Goal: Task Accomplishment & Management: Complete application form

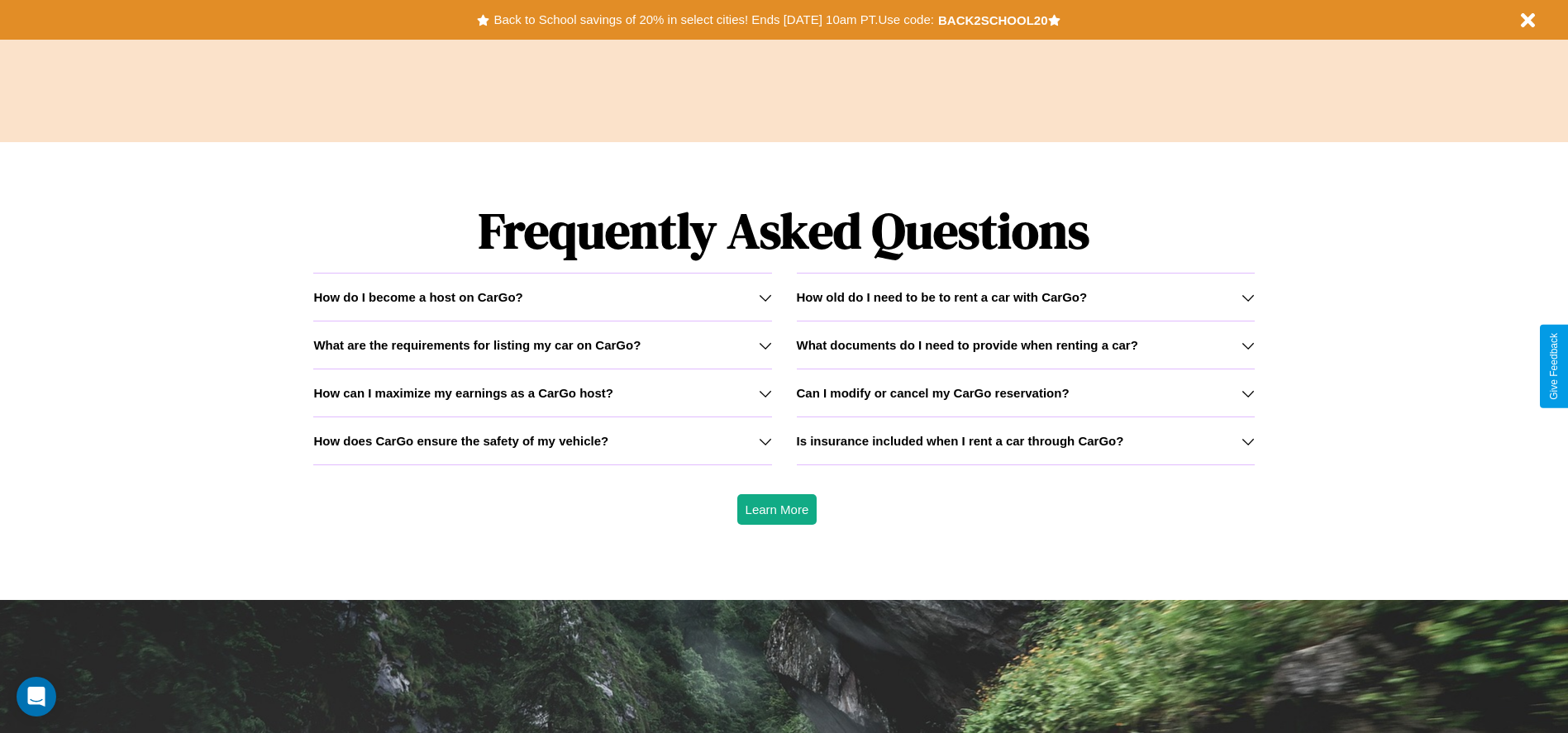
scroll to position [2370, 0]
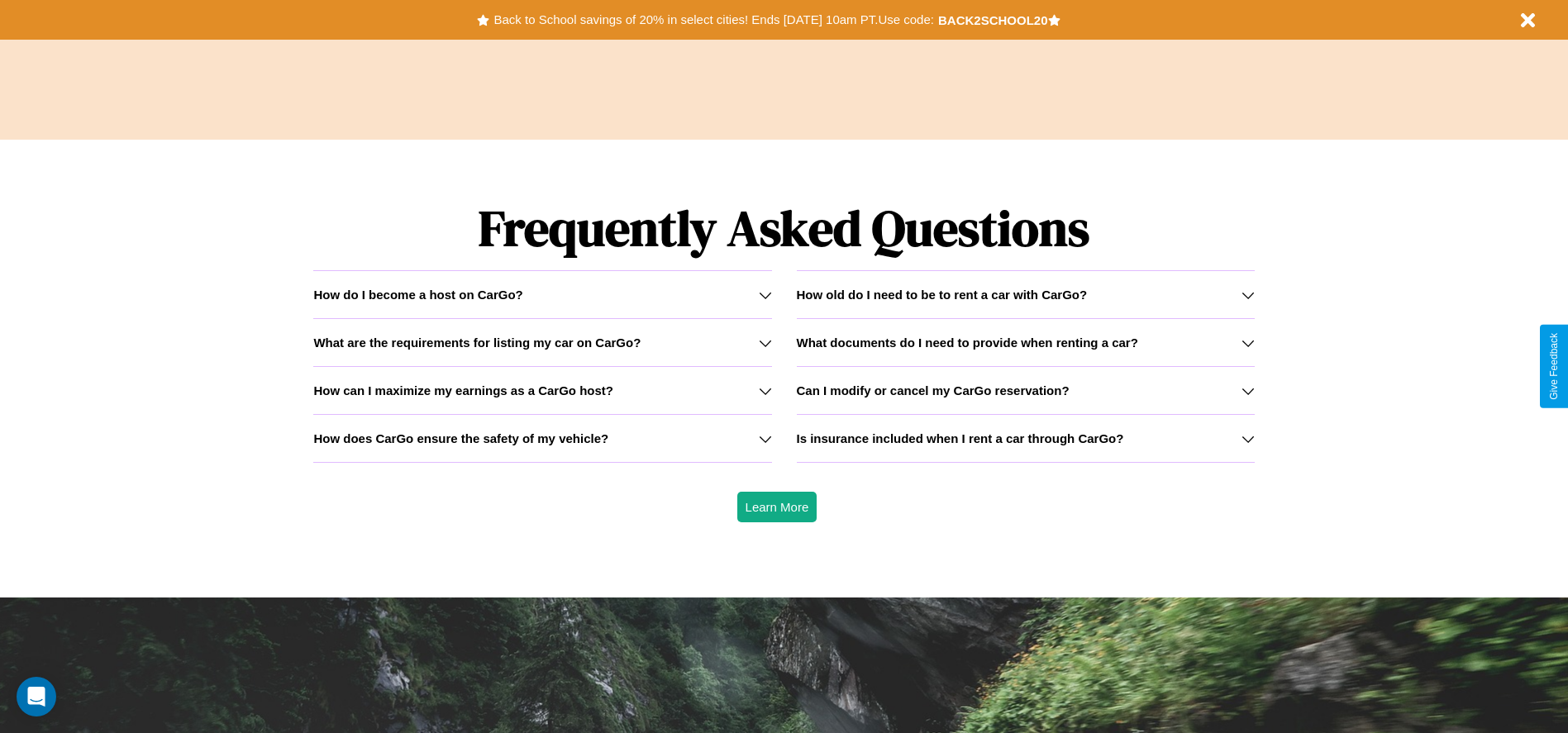
click at [542, 342] on h3 "What are the requirements for listing my car on CarGo?" at bounding box center [476, 342] width 327 height 14
click at [1025, 390] on h3 "Can I modify or cancel my CarGo reservation?" at bounding box center [932, 391] width 273 height 14
click at [542, 390] on h3 "How can I maximize my earnings as a CarGo host?" at bounding box center [463, 391] width 300 height 14
click at [765, 438] on icon at bounding box center [765, 438] width 13 height 13
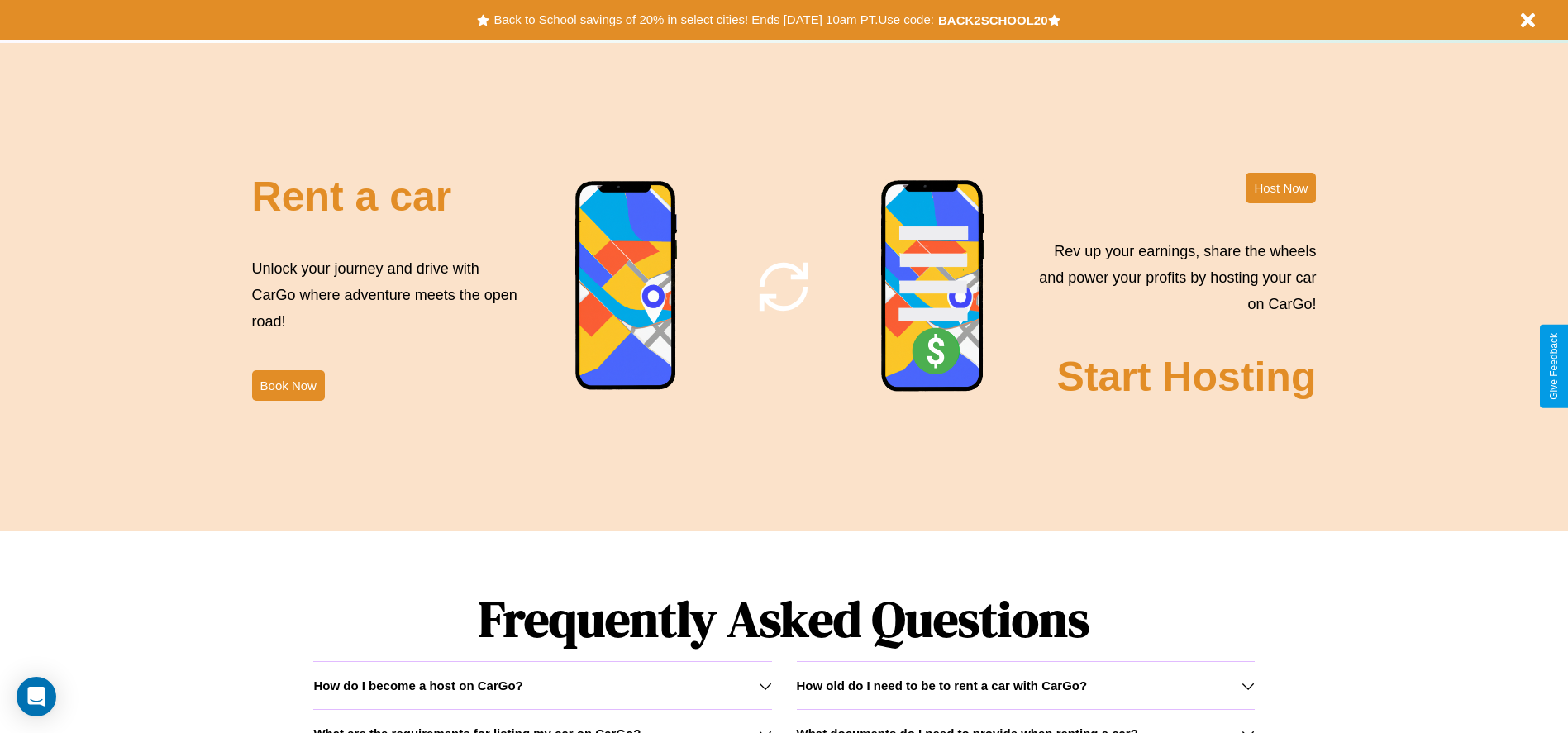
scroll to position [0, 0]
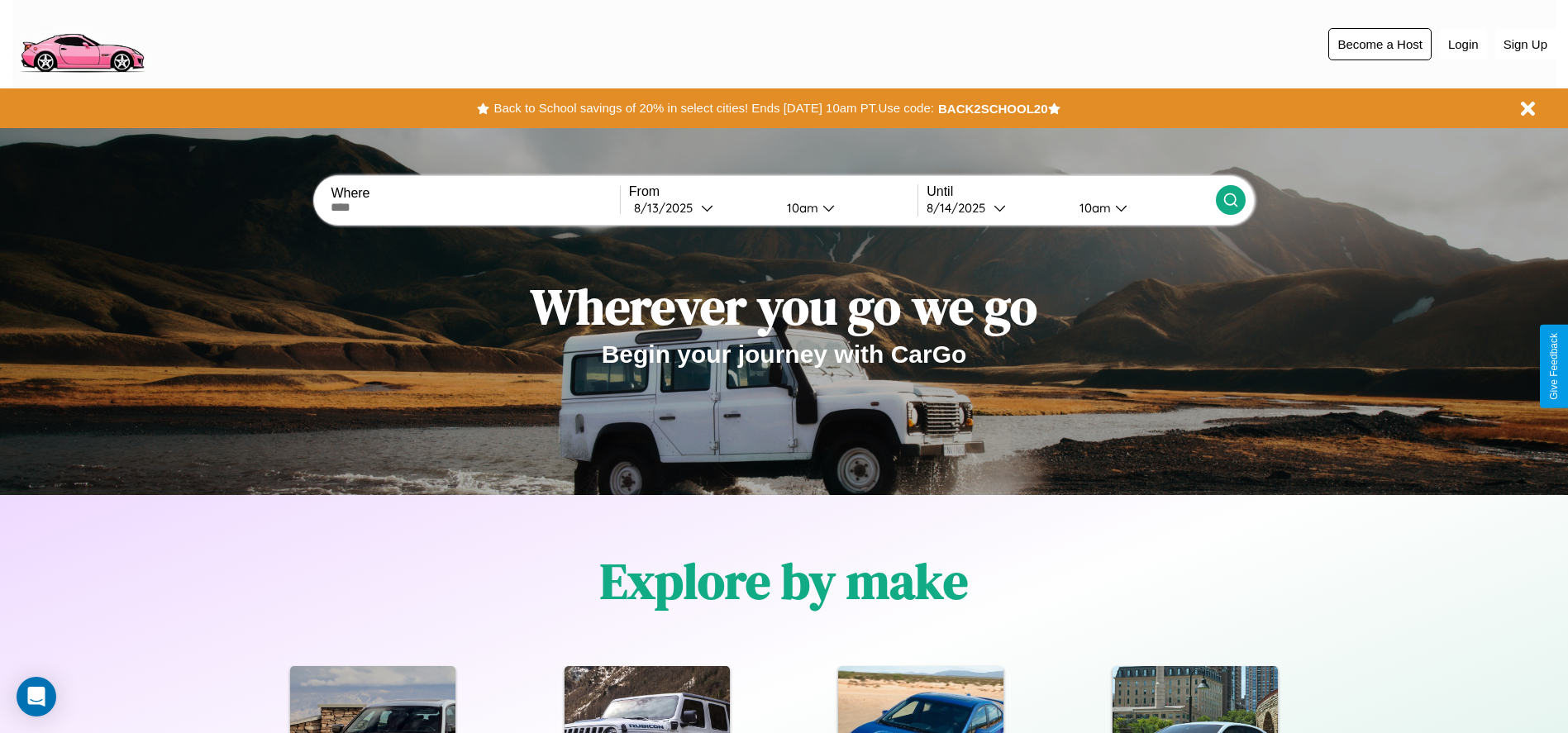
click at [1379, 43] on button "Become a Host" at bounding box center [1379, 44] width 103 height 32
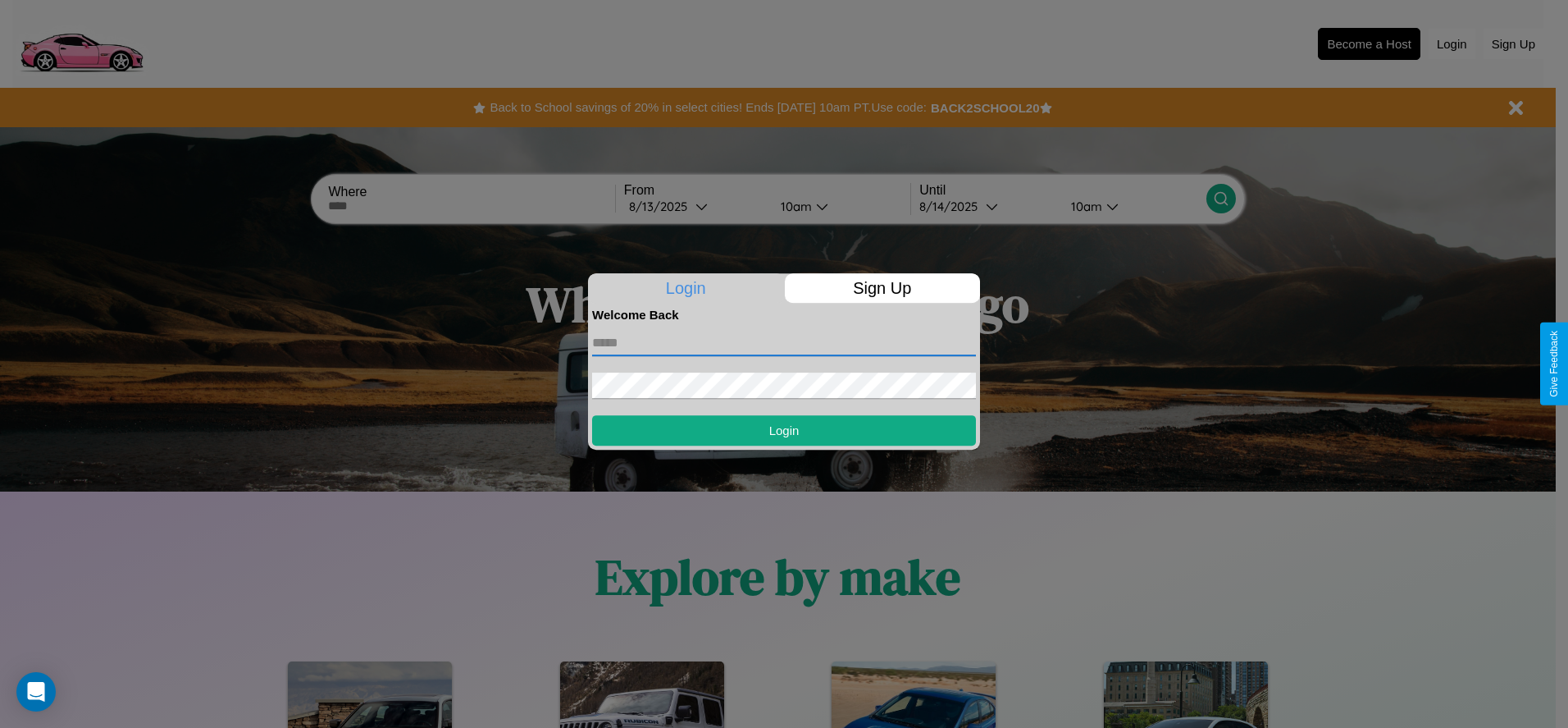
click at [784, 342] on input "text" at bounding box center [784, 343] width 384 height 26
type input "**********"
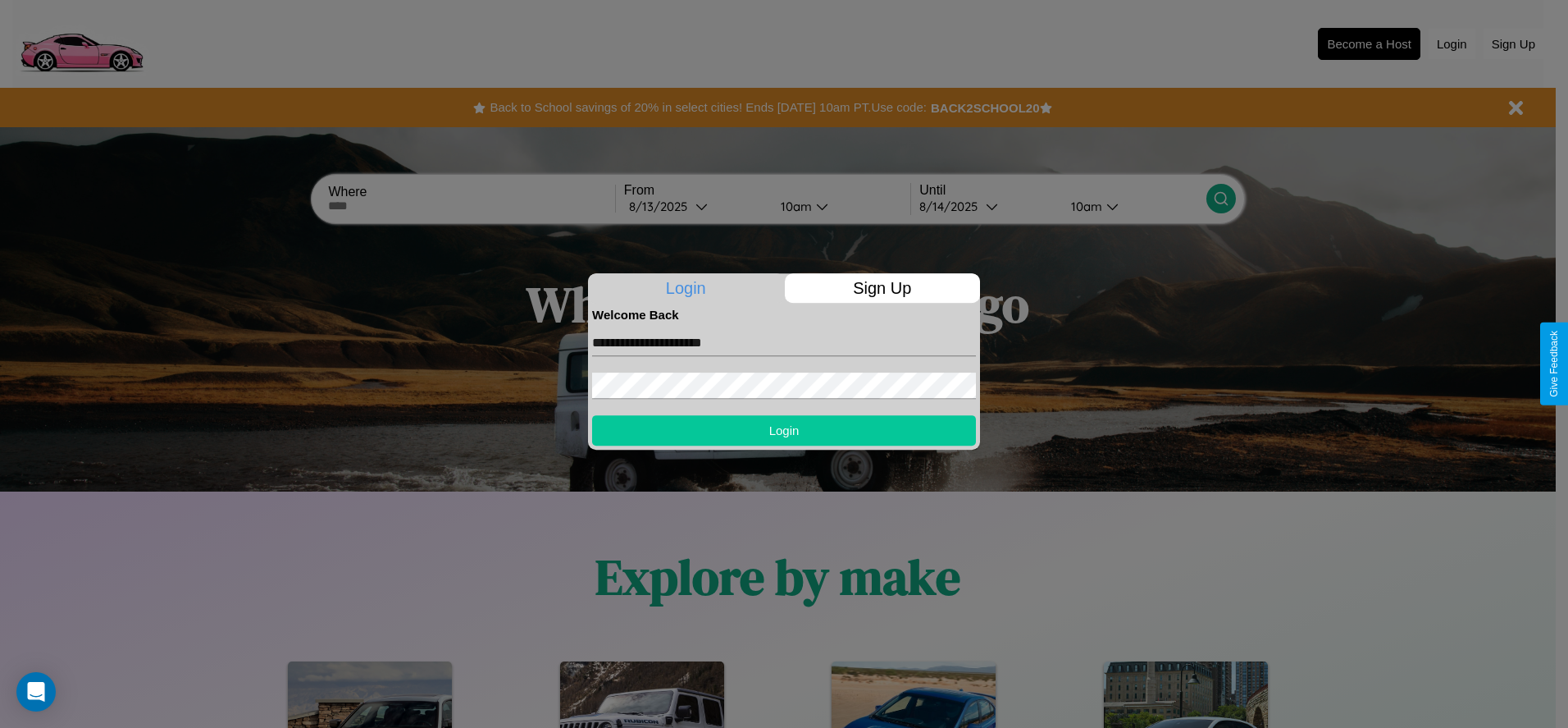
click at [784, 430] on button "Login" at bounding box center [784, 430] width 384 height 30
